Goal: Task Accomplishment & Management: Manage account settings

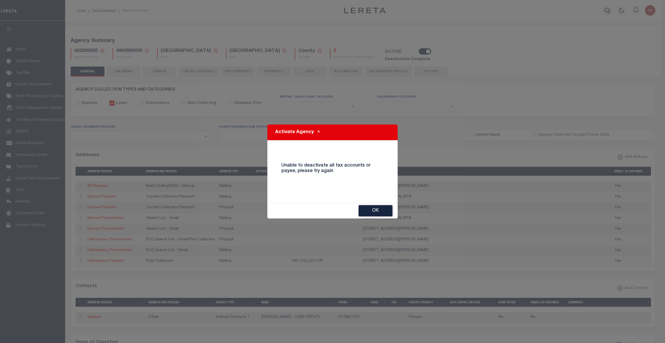
select select
click at [375, 206] on button "OK" at bounding box center [376, 210] width 34 height 11
click at [375, 206] on td "[STREET_ADDRESS][PERSON_NAME]" at bounding box center [487, 207] width 252 height 11
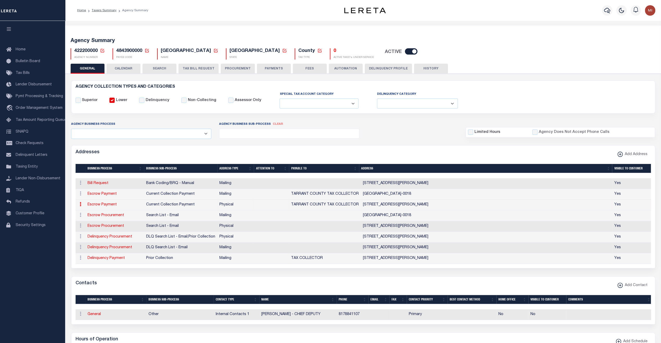
click at [506, 24] on div "Agency Summary 422200000 Agency Number" at bounding box center [363, 313] width 596 height 585
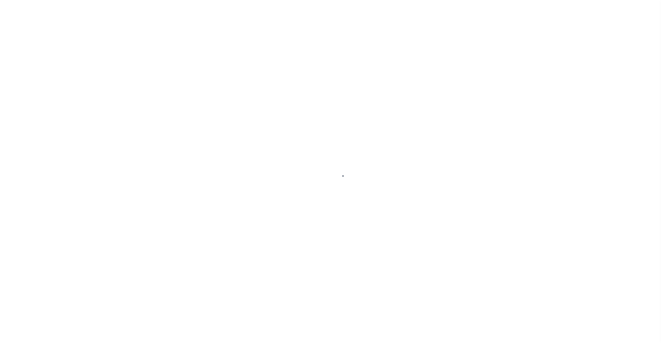
select select
checkbox input "false"
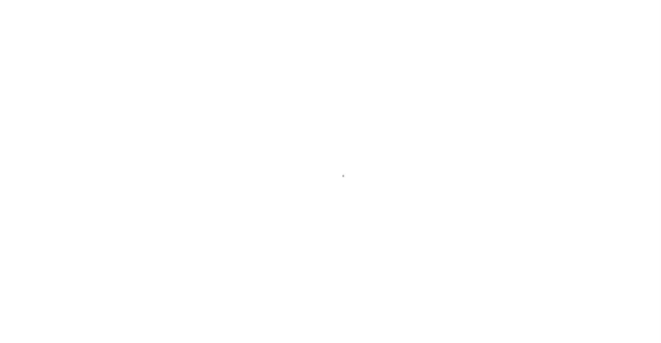
checkbox input "false"
type input "4843900000"
